Goal: Navigation & Orientation: Find specific page/section

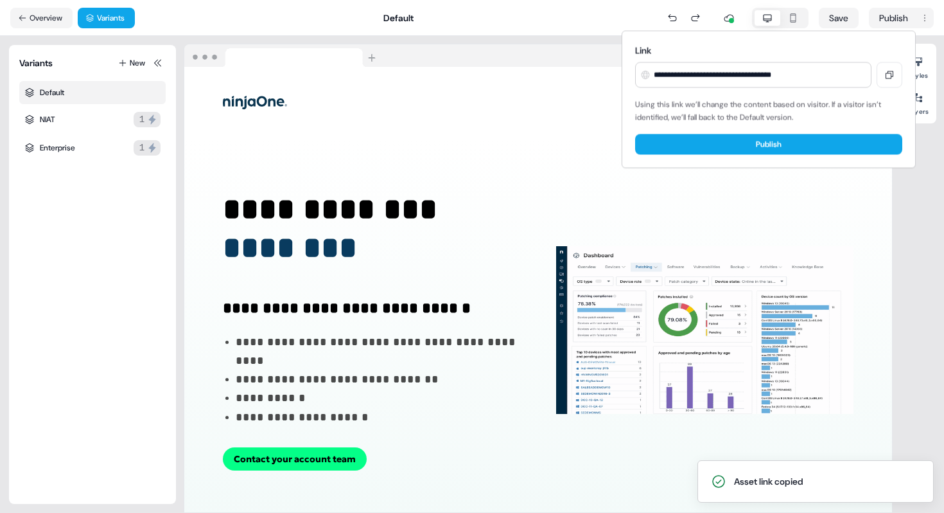
click at [46, 14] on html "**********" at bounding box center [472, 256] width 944 height 513
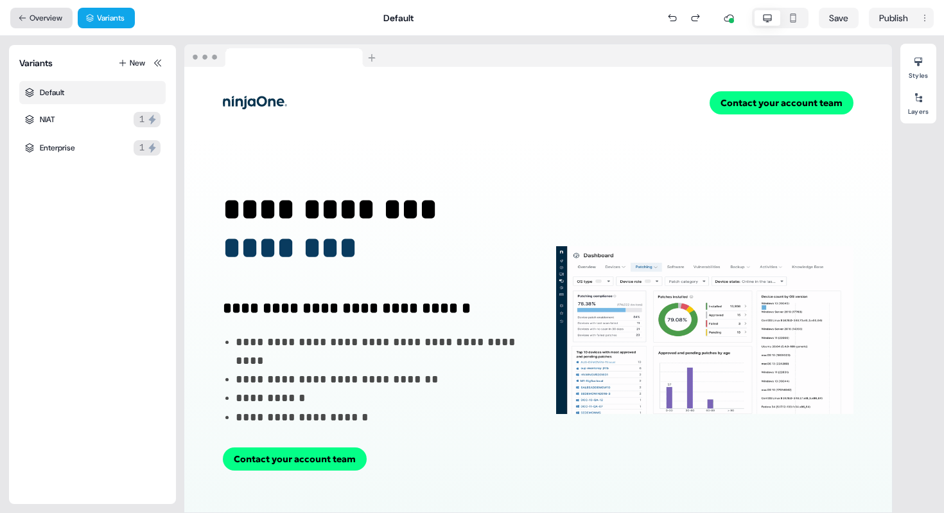
click at [46, 16] on button "Overview" at bounding box center [41, 18] width 62 height 21
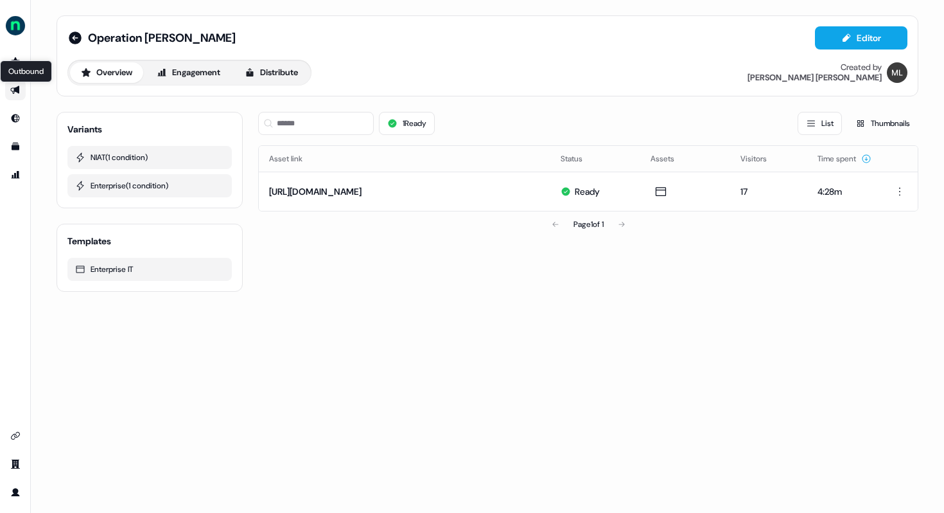
click at [11, 91] on icon "Go to outbound experience" at bounding box center [14, 90] width 9 height 8
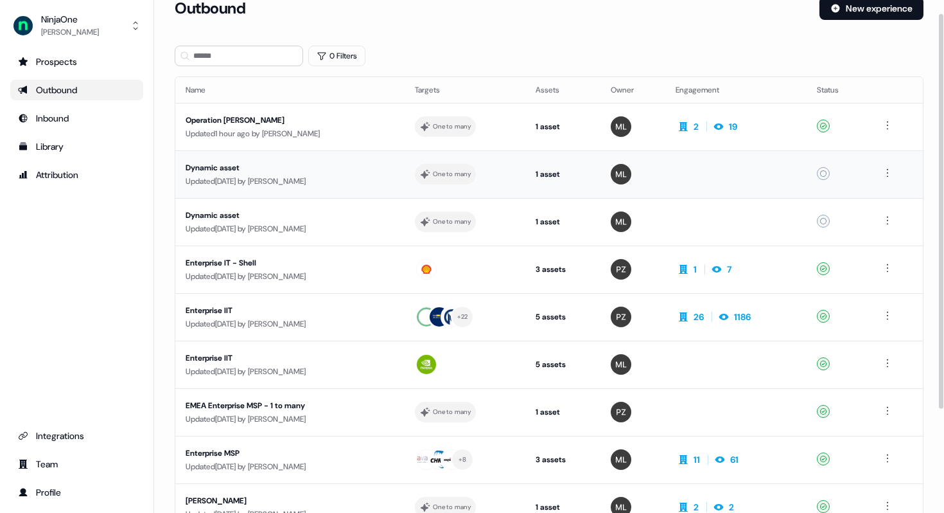
scroll to position [19, 0]
click at [894, 171] on html "For the best experience switch devices to a bigger screen. Go to [DOMAIN_NAME] …" at bounding box center [472, 256] width 944 height 513
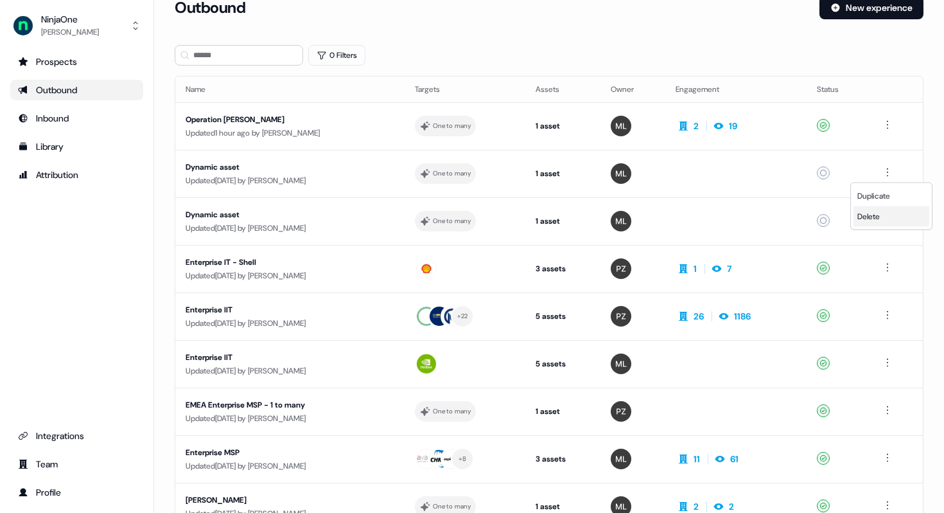
click at [880, 219] on span "Delete" at bounding box center [869, 216] width 22 height 10
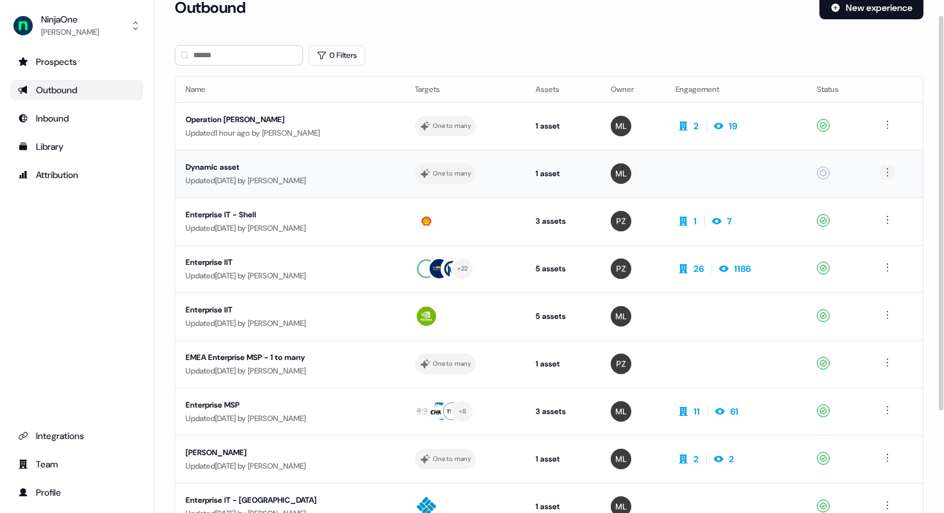
click at [889, 171] on html "For the best experience switch devices to a bigger screen. Go to [DOMAIN_NAME] …" at bounding box center [472, 256] width 944 height 513
click at [870, 213] on span "Delete" at bounding box center [869, 216] width 22 height 10
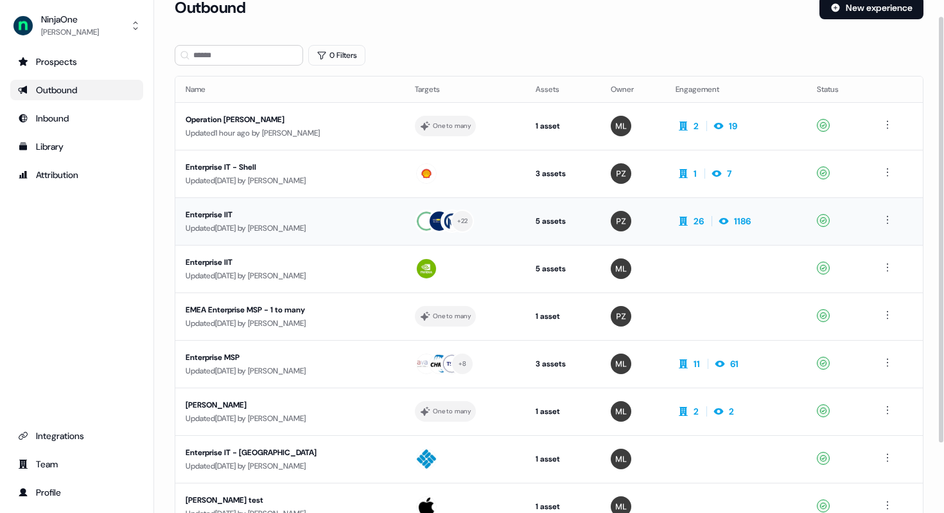
click at [198, 211] on div "Enterprise IIT" at bounding box center [290, 214] width 209 height 13
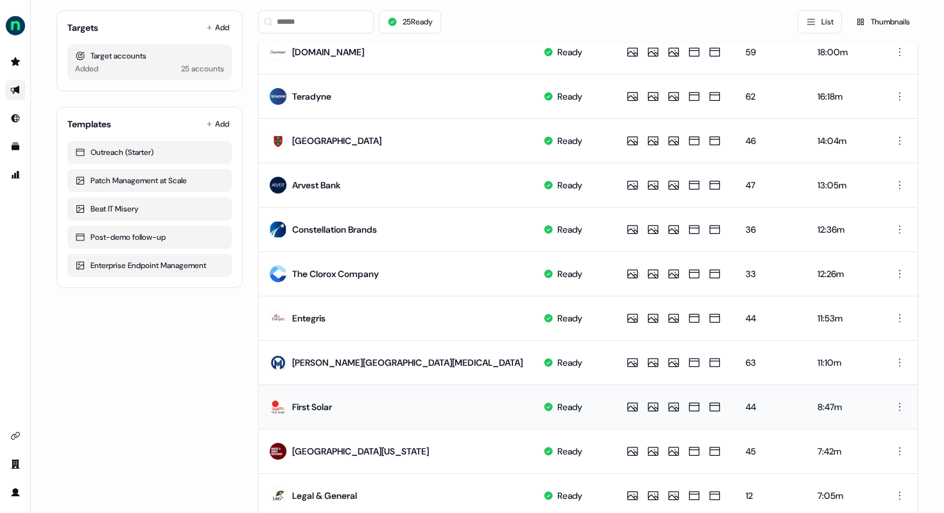
scroll to position [586, 0]
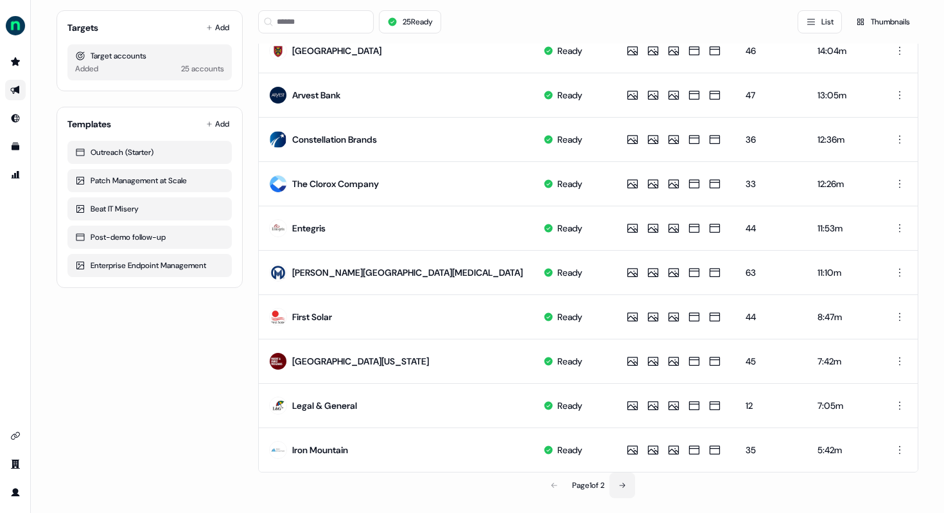
click at [628, 481] on button at bounding box center [623, 485] width 26 height 26
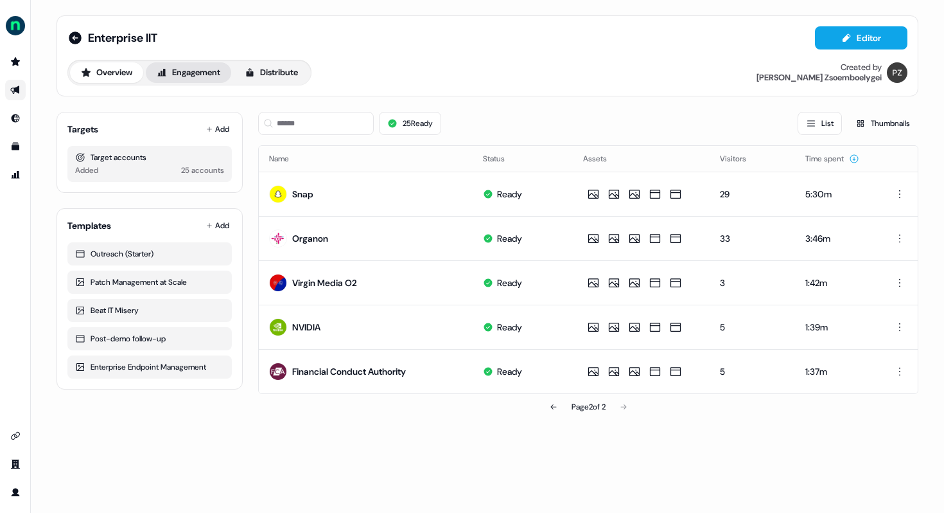
click at [216, 80] on button "Engagement" at bounding box center [188, 72] width 85 height 21
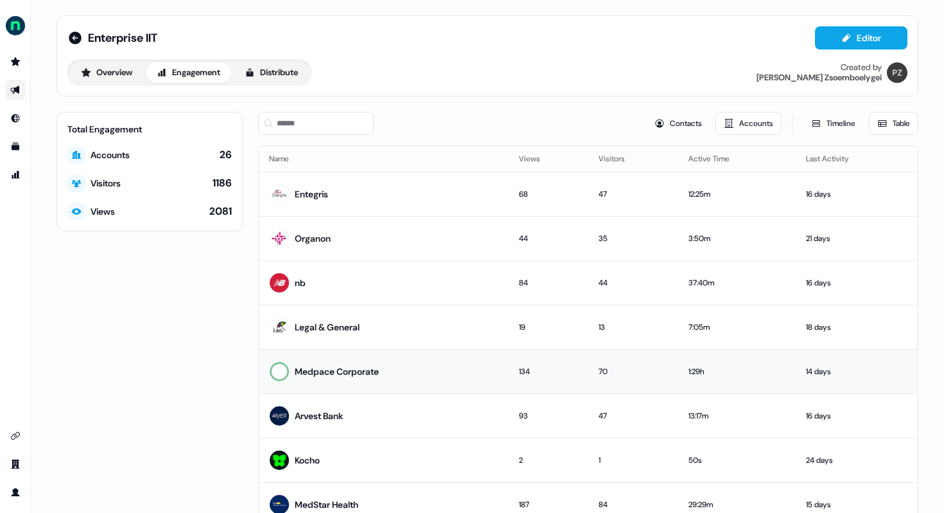
scroll to position [60, 0]
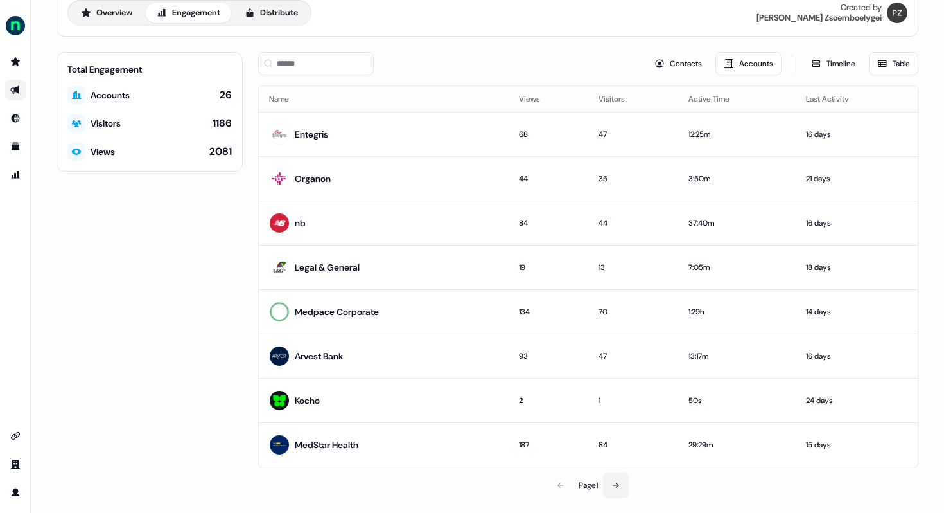
click at [611, 480] on button at bounding box center [616, 485] width 26 height 26
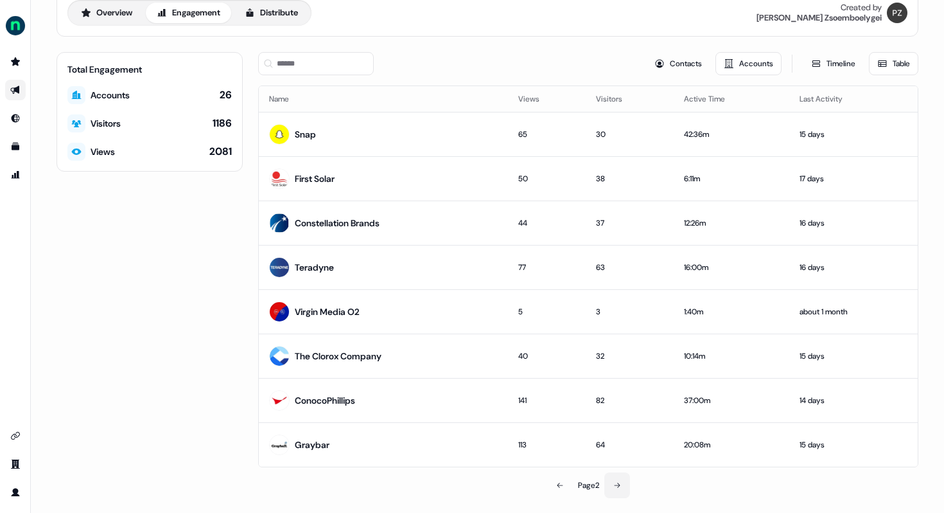
click at [611, 480] on button at bounding box center [617, 485] width 26 height 26
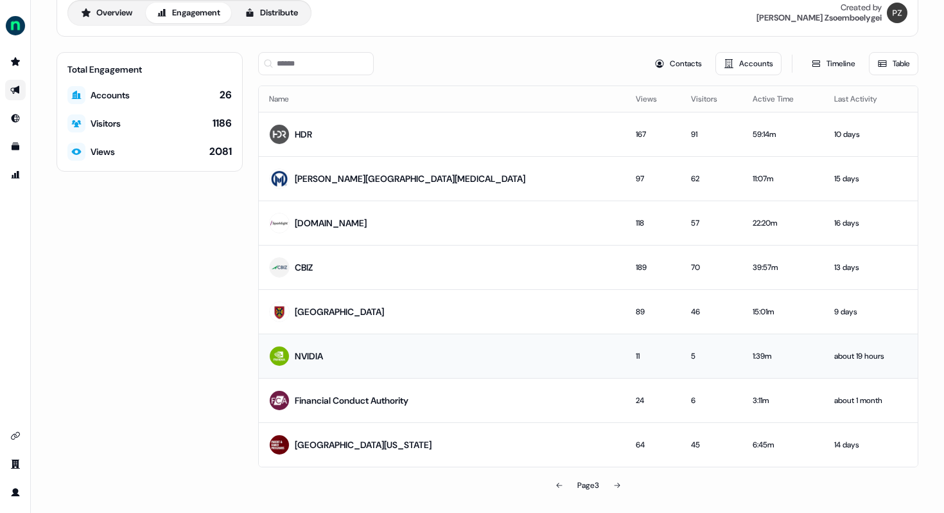
click at [843, 354] on div "about 19 hours" at bounding box center [870, 355] width 73 height 13
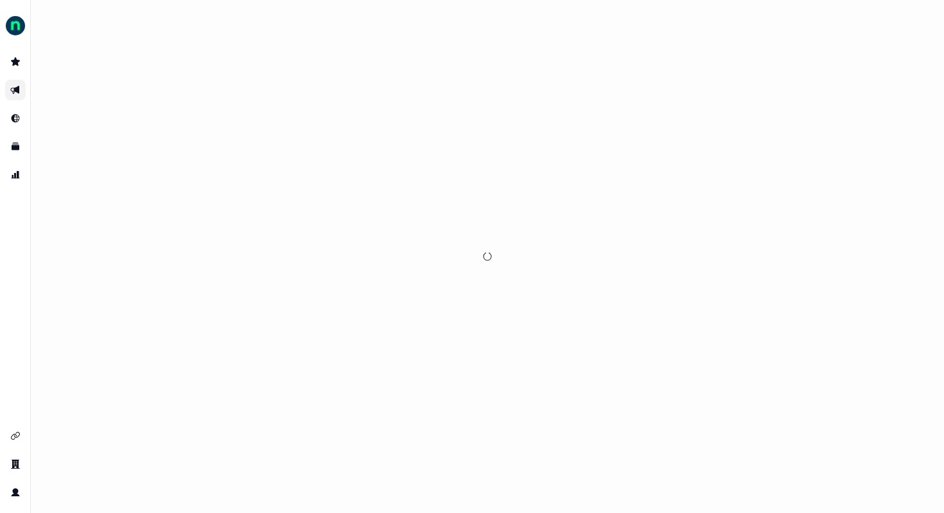
click at [834, 55] on div at bounding box center [487, 256] width 913 height 513
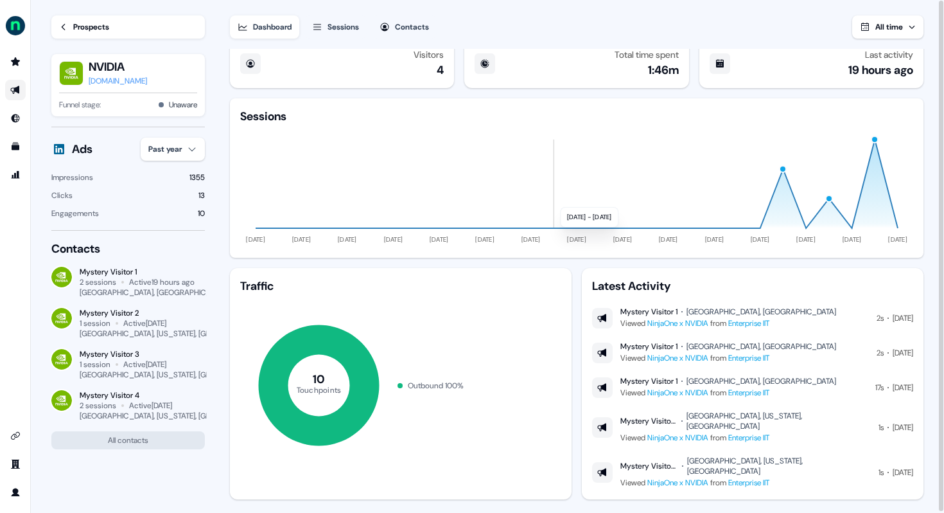
scroll to position [15, 0]
click at [158, 436] on button "All contacts" at bounding box center [128, 440] width 154 height 18
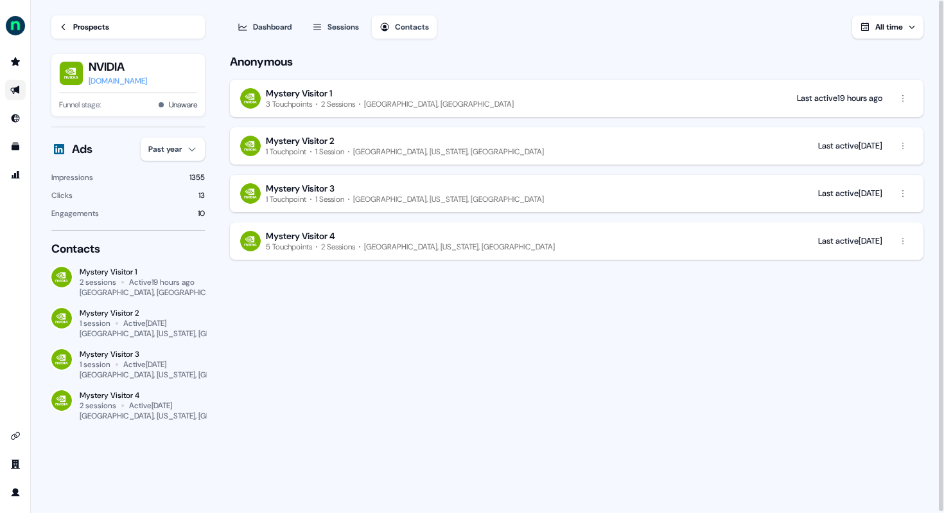
click at [307, 108] on div "3 Touchpoints" at bounding box center [289, 104] width 46 height 10
